Goal: Task Accomplishment & Management: Use online tool/utility

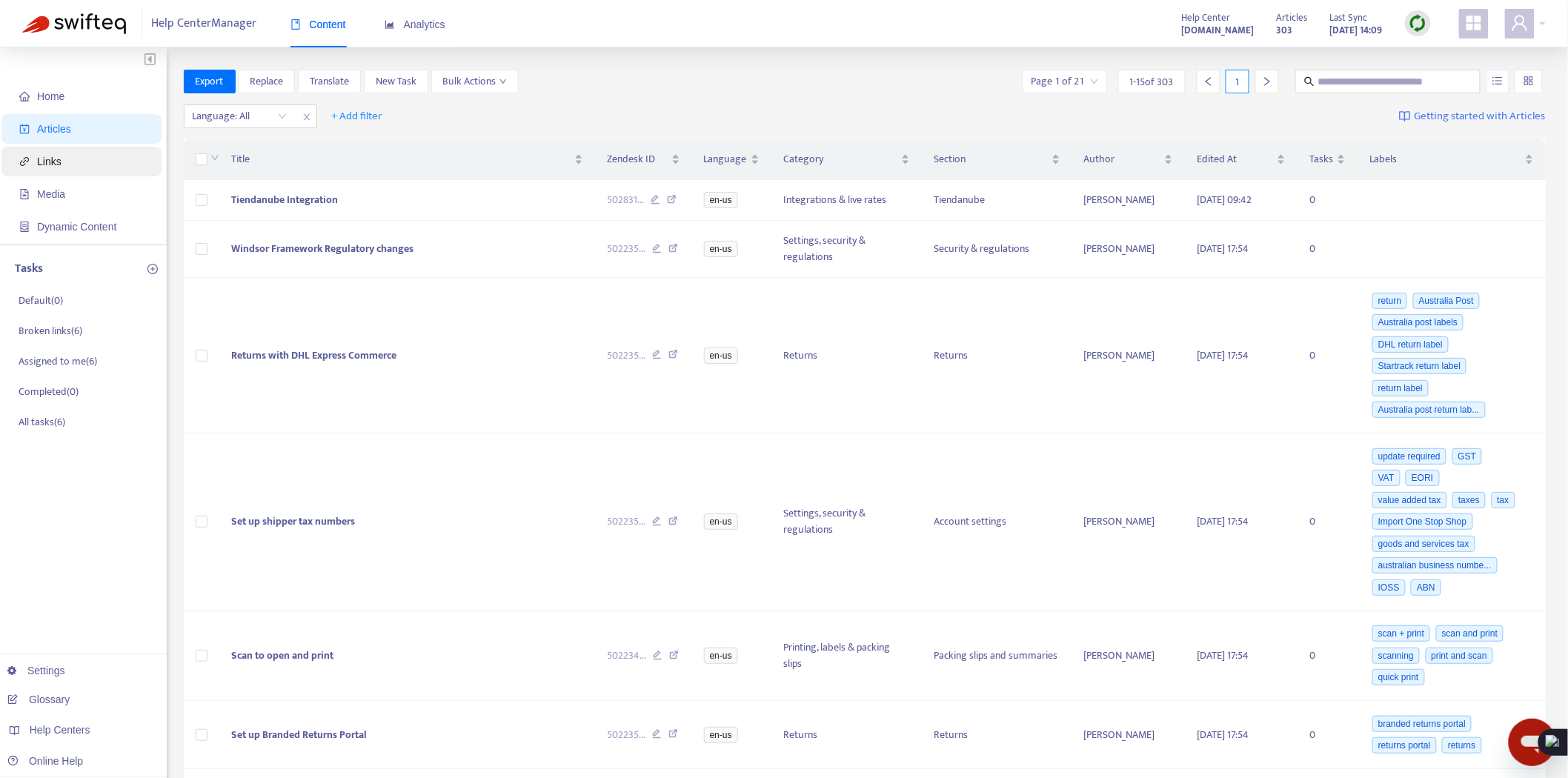
click at [68, 160] on span "Links" at bounding box center [84, 162] width 131 height 30
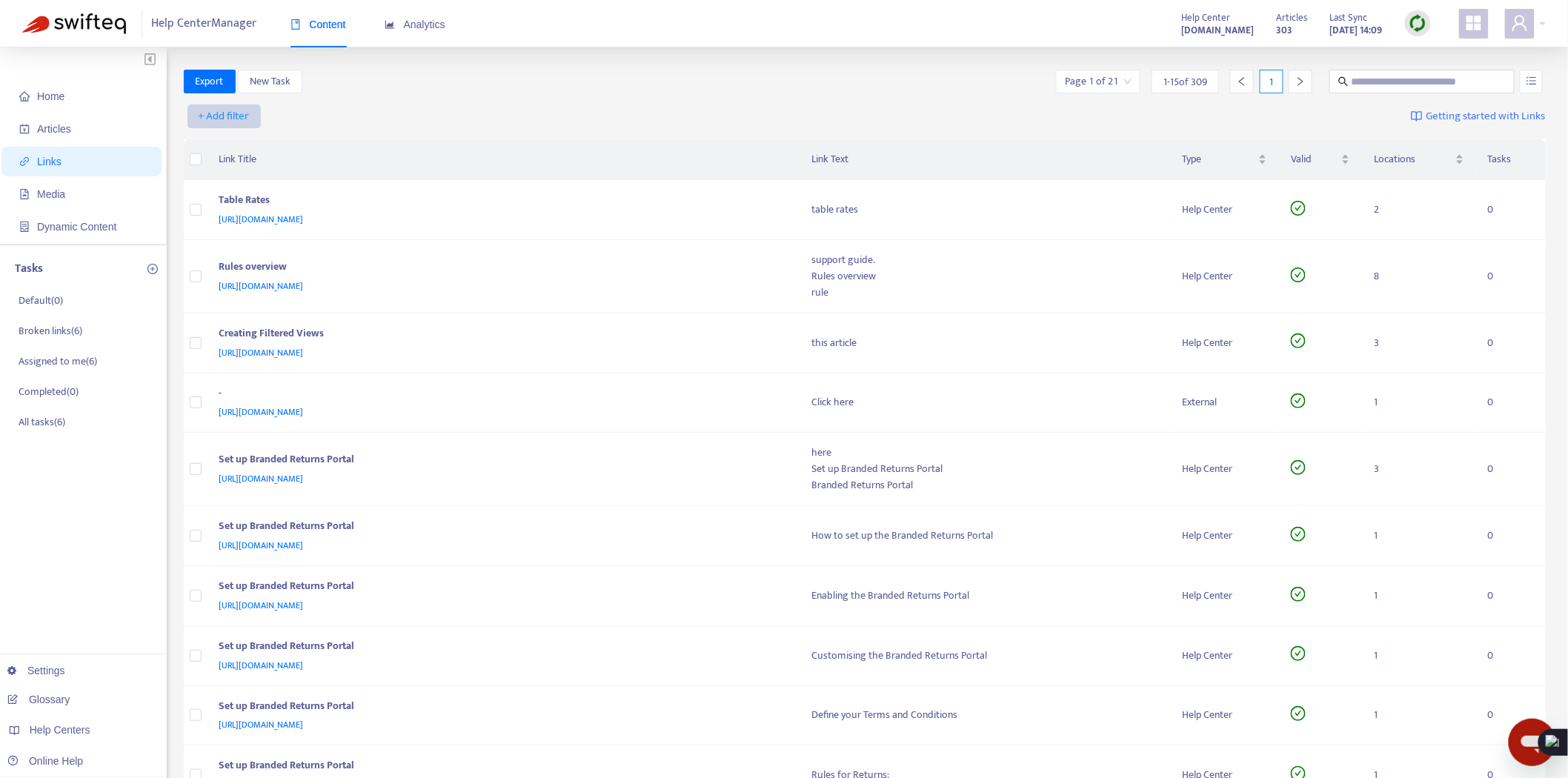
click at [222, 113] on span "+ Add filter" at bounding box center [224, 117] width 51 height 18
click at [228, 217] on span "Valid" at bounding box center [224, 217] width 50 height 16
click at [314, 119] on span "close" at bounding box center [307, 117] width 19 height 18
click at [220, 117] on span "+ Add filter" at bounding box center [224, 117] width 51 height 18
click at [226, 214] on span "Valid" at bounding box center [224, 217] width 50 height 16
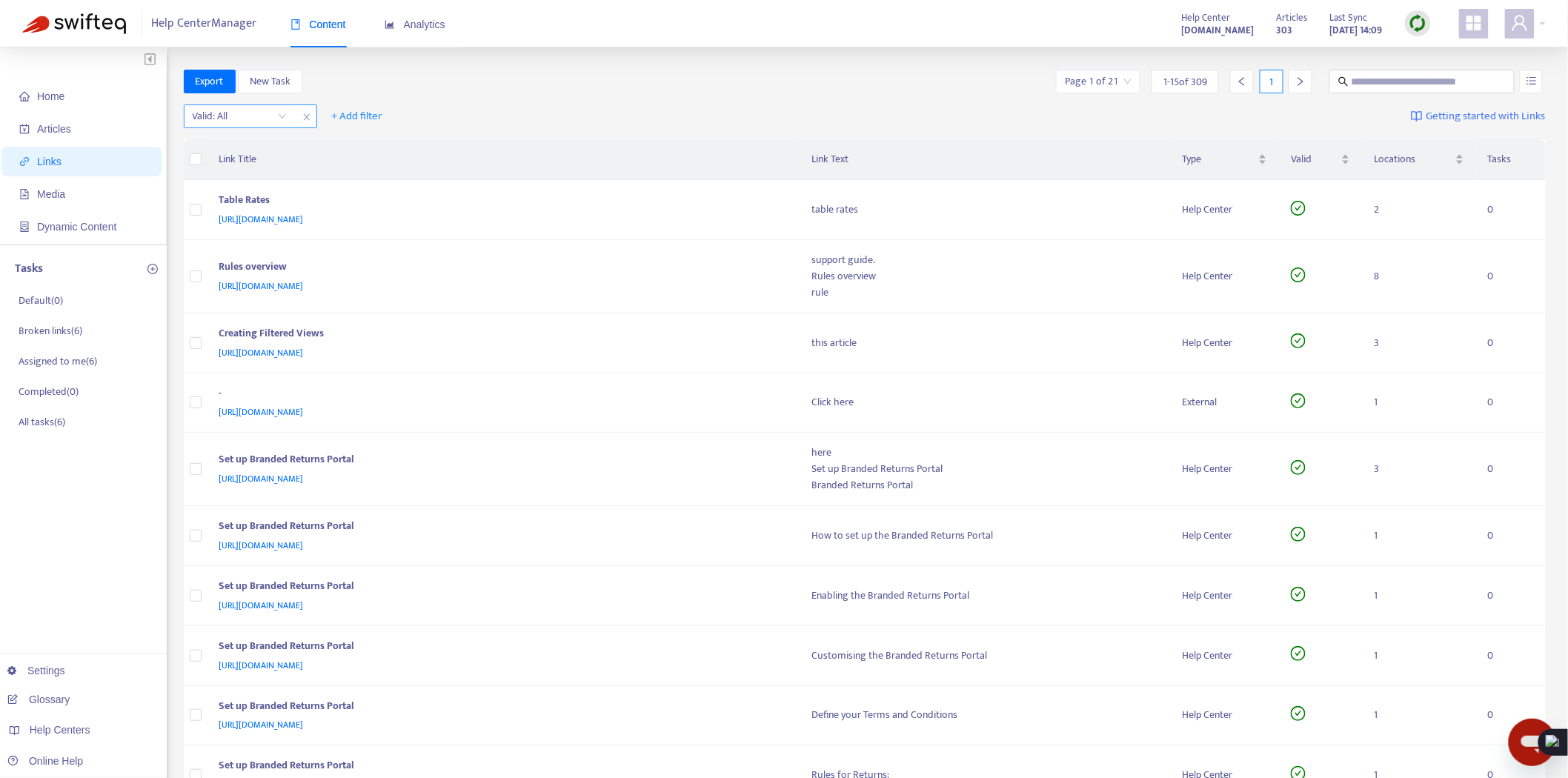
click at [240, 120] on input "search" at bounding box center [239, 116] width 95 height 22
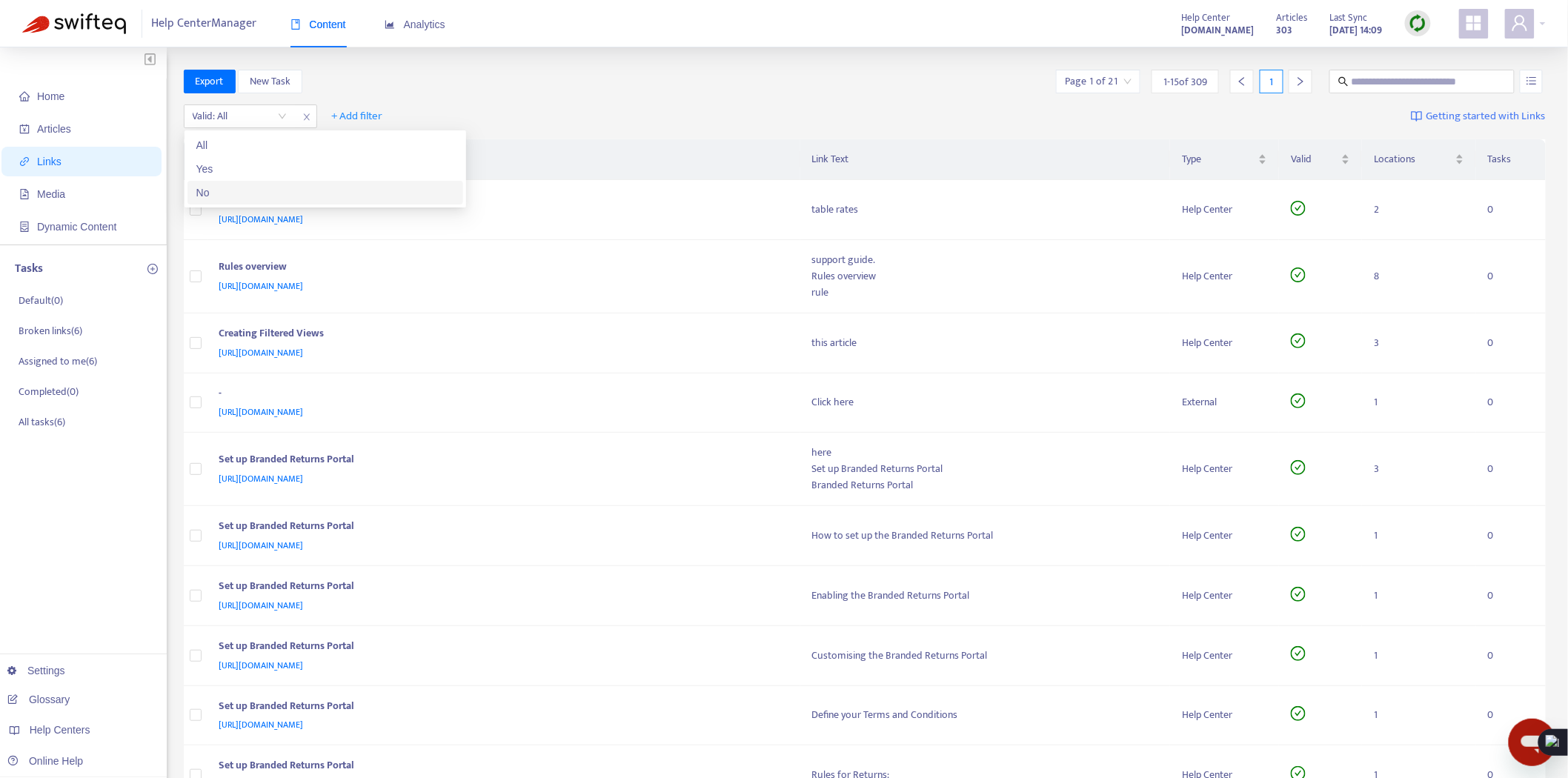
click at [235, 190] on div "No" at bounding box center [325, 192] width 258 height 16
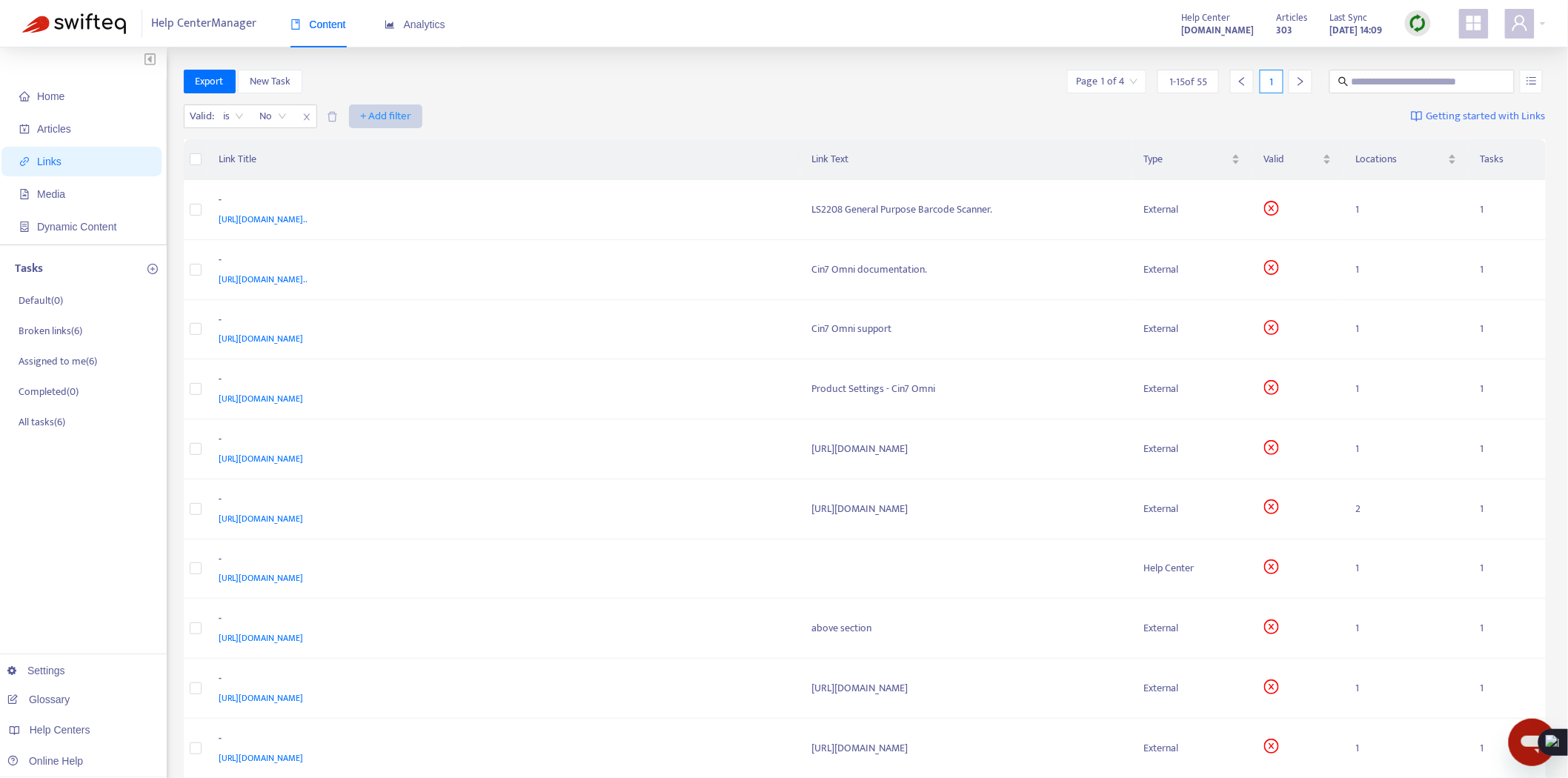
click at [394, 122] on span "+ Add filter" at bounding box center [385, 117] width 51 height 18
click at [398, 148] on span "Language" at bounding box center [385, 146] width 50 height 16
click at [385, 123] on div at bounding box center [369, 117] width 90 height 18
click at [360, 168] on div "en-us" at bounding box center [463, 169] width 258 height 16
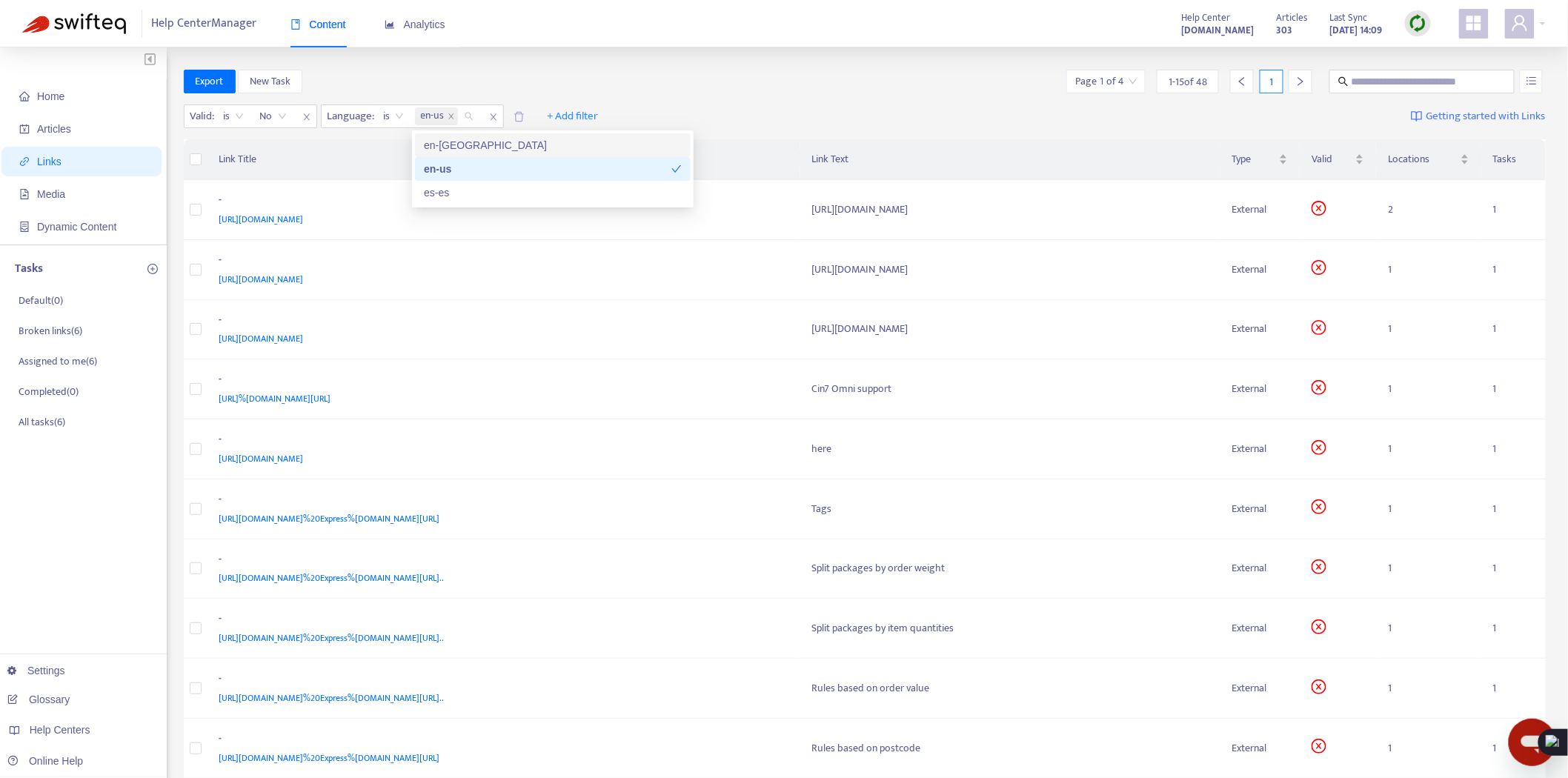
click at [761, 71] on div "Export New Task Page 1 of 4 1 - 15 of 48 1" at bounding box center [865, 81] width 1363 height 24
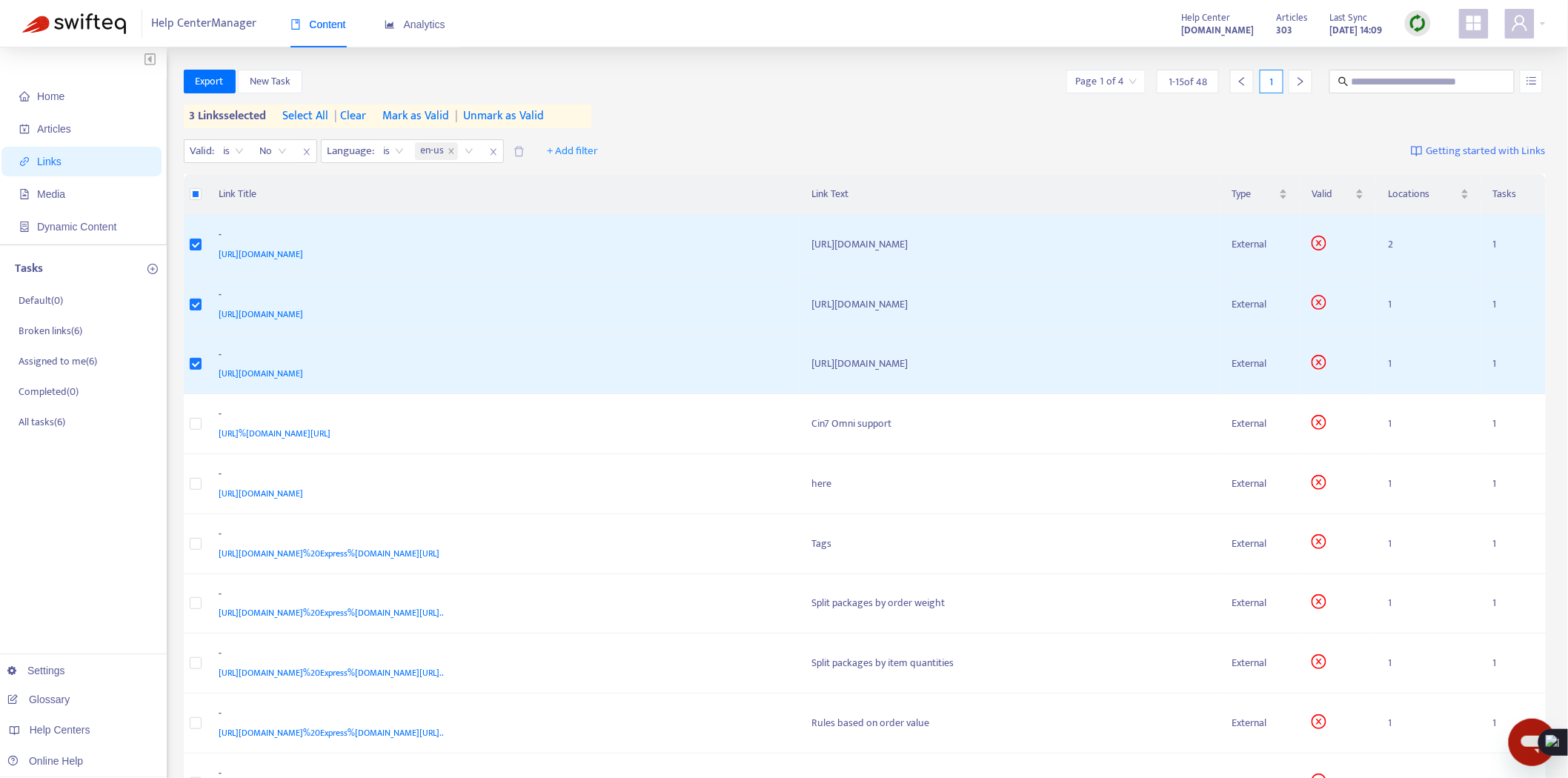
click at [431, 113] on span "Mark as Valid" at bounding box center [415, 117] width 67 height 18
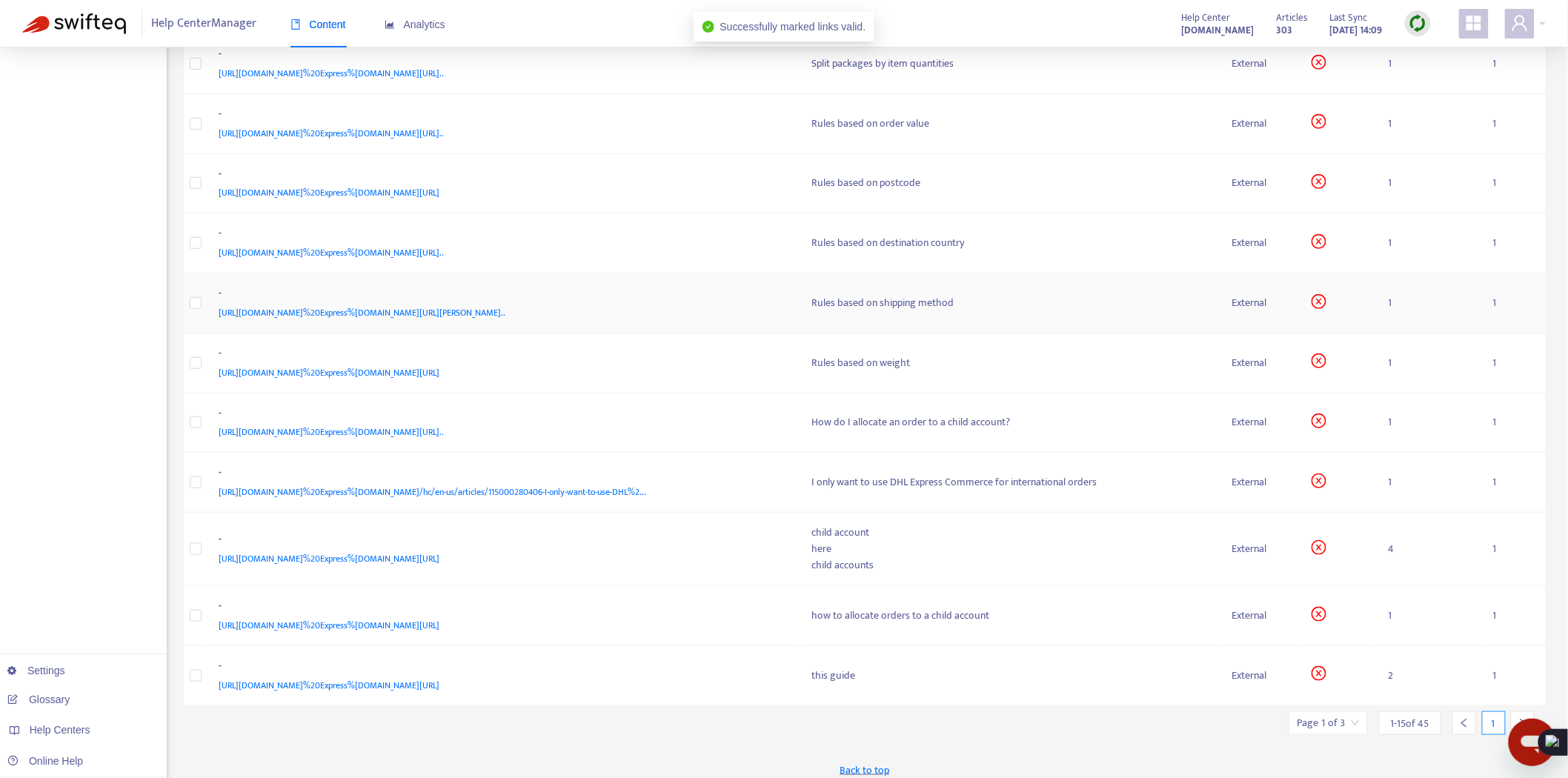
scroll to position [396, 0]
